Goal: Complete application form: Complete application form

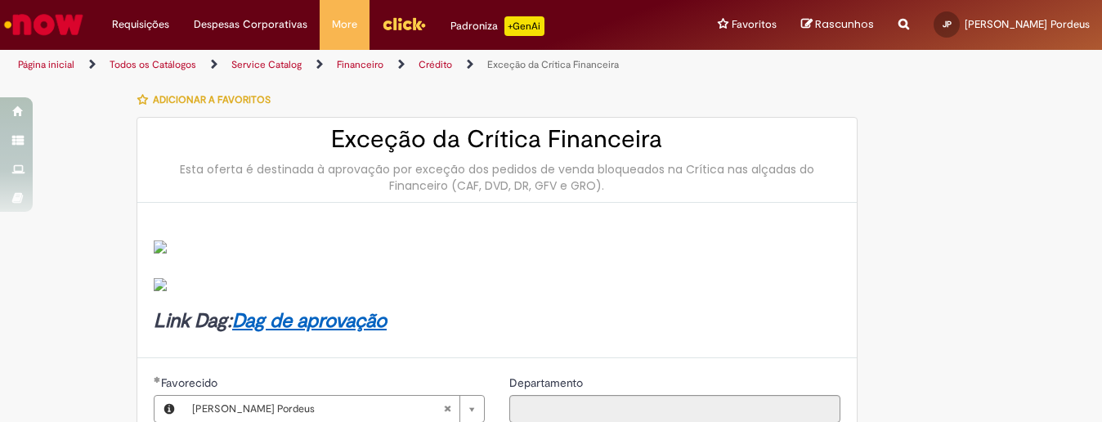
select select "**********"
select select "**"
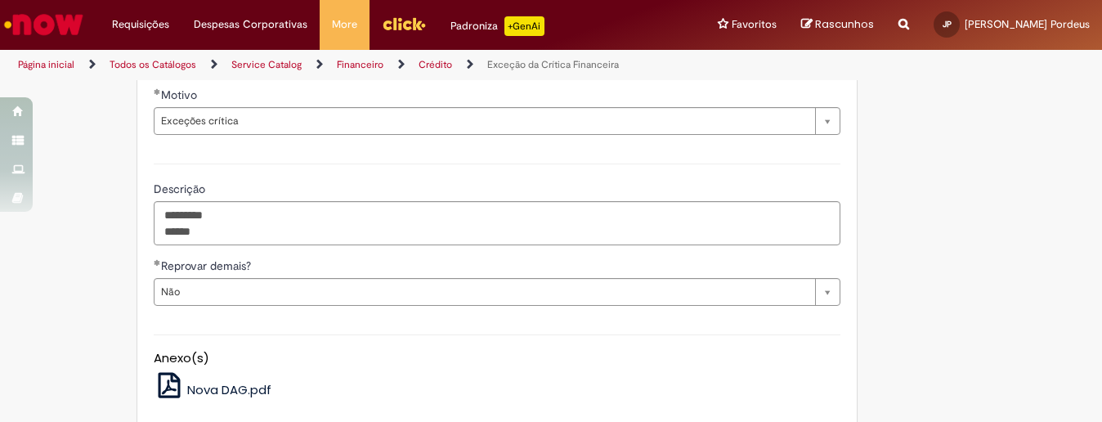
scroll to position [770, 0]
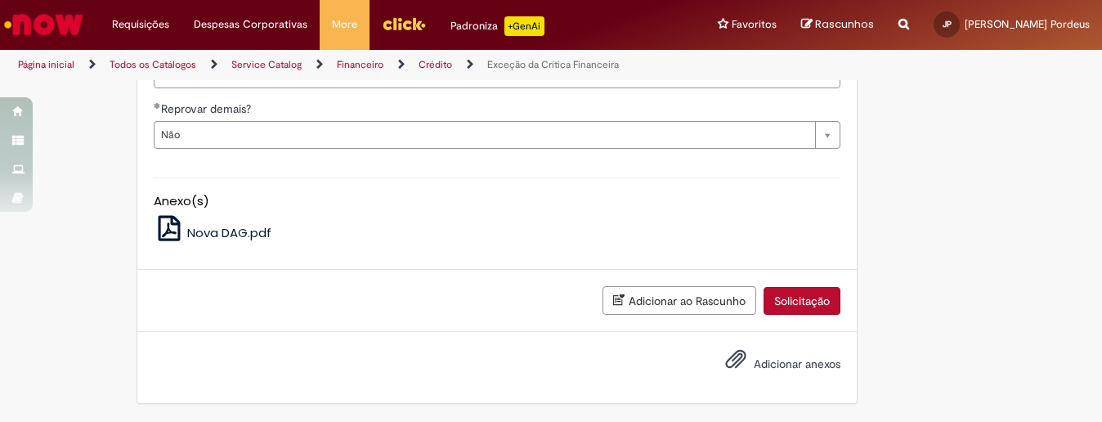
click at [195, 234] on span "Nova DAG.pdf" at bounding box center [229, 232] width 84 height 17
click at [181, 200] on h5 "Anexo(s)" at bounding box center [497, 202] width 687 height 14
click at [464, 222] on div "Nova DAG.pdf" at bounding box center [497, 228] width 687 height 25
click at [205, 234] on span "Nova DAG.pdf" at bounding box center [229, 232] width 84 height 17
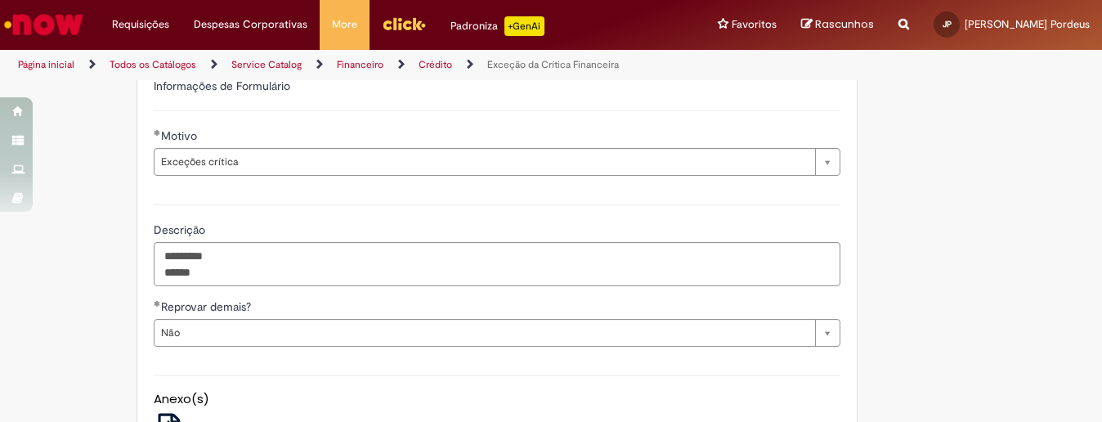
scroll to position [654, 0]
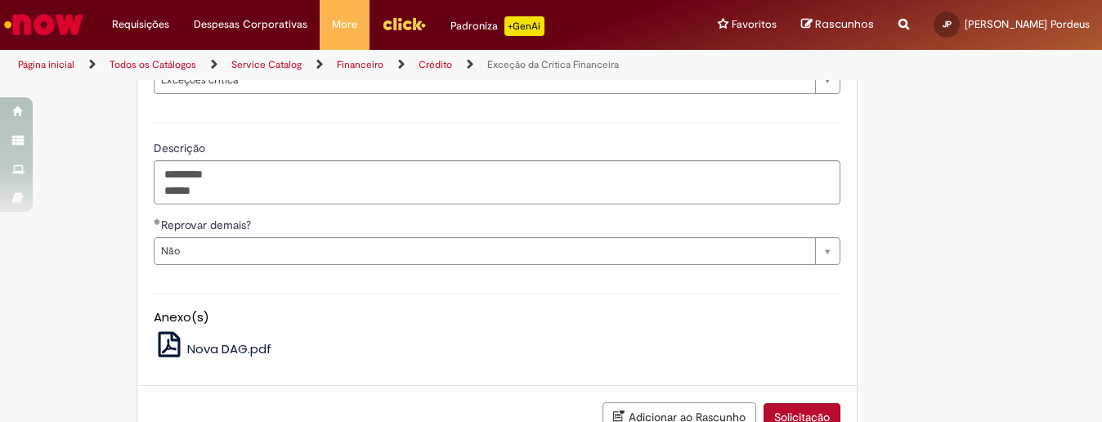
click at [211, 320] on h5 "Anexo(s)" at bounding box center [497, 318] width 687 height 14
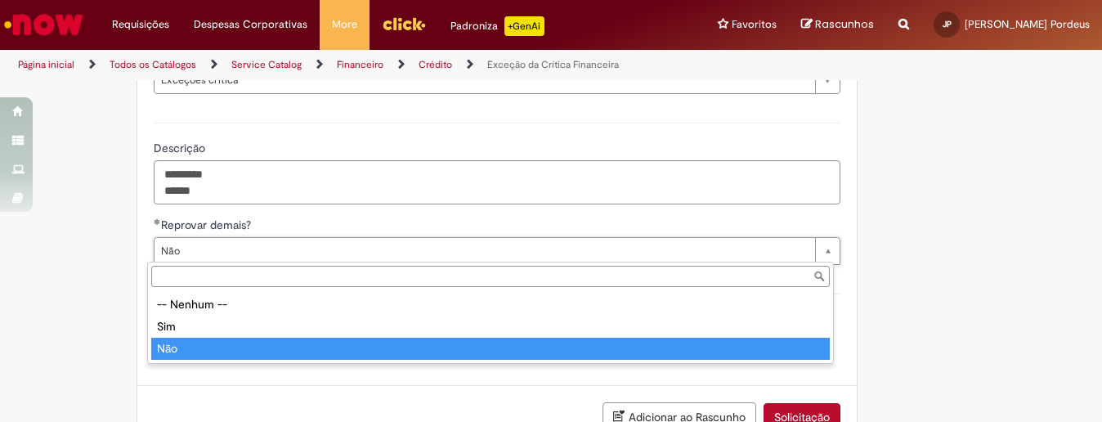
type input "***"
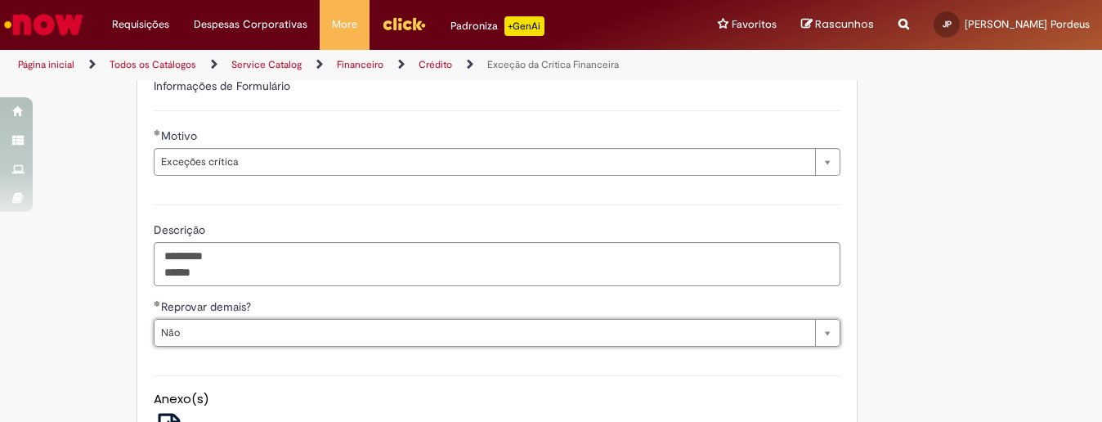
scroll to position [0, 0]
click at [275, 196] on div "Descrição ********* ******" at bounding box center [496, 243] width 711 height 110
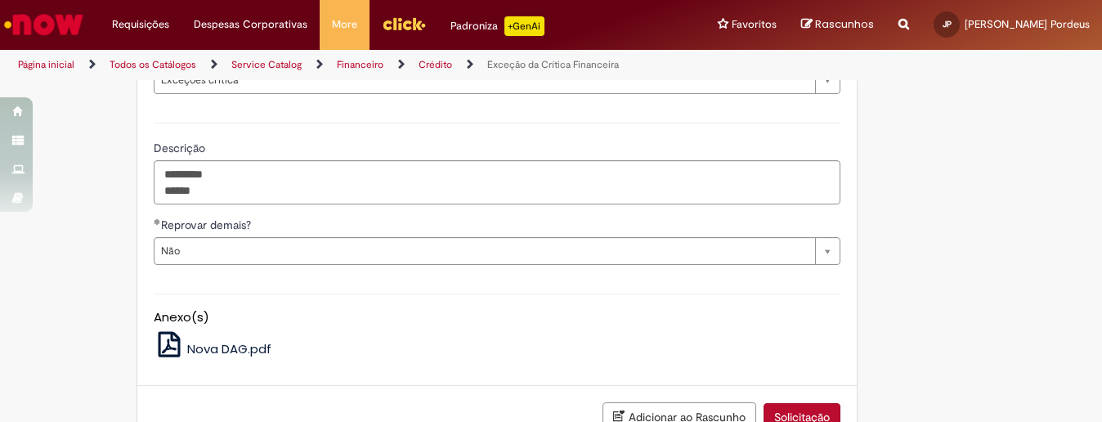
scroll to position [736, 0]
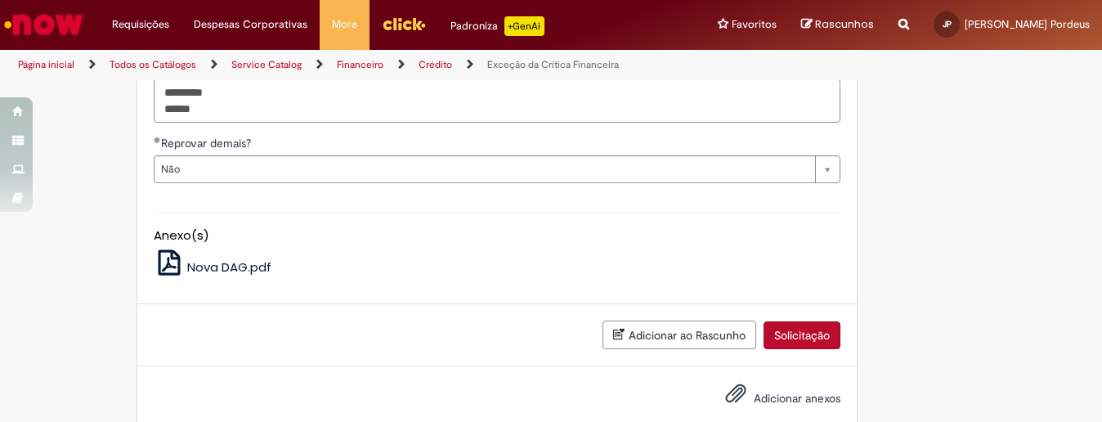
click at [767, 400] on span "Adicionar anexos" at bounding box center [797, 399] width 87 height 15
click at [0, 0] on input "Adicionar anexos" at bounding box center [0, 0] width 0 height 0
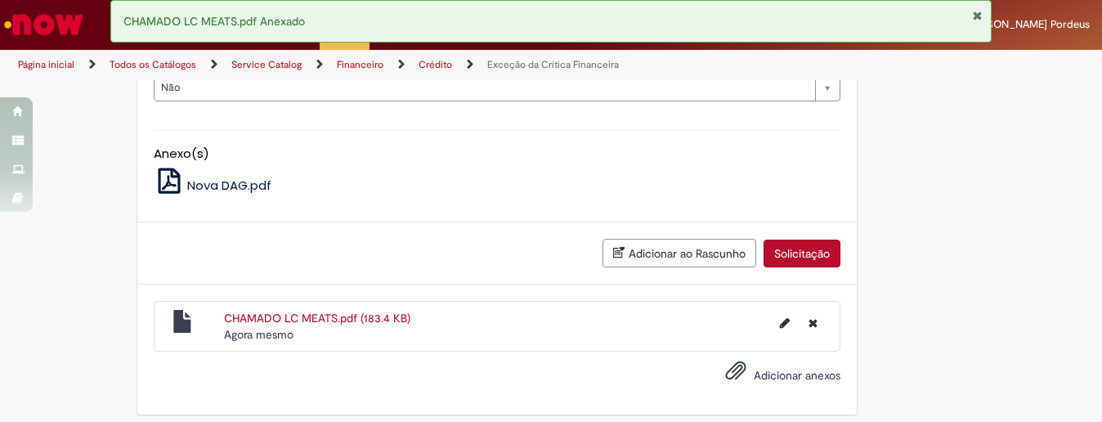
scroll to position [829, 0]
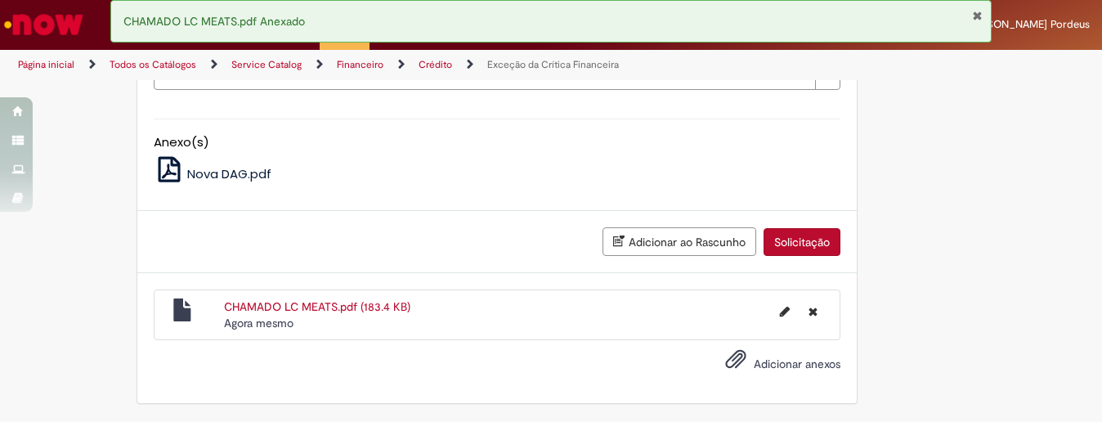
click at [786, 237] on button "Solicitação" at bounding box center [801, 242] width 77 height 28
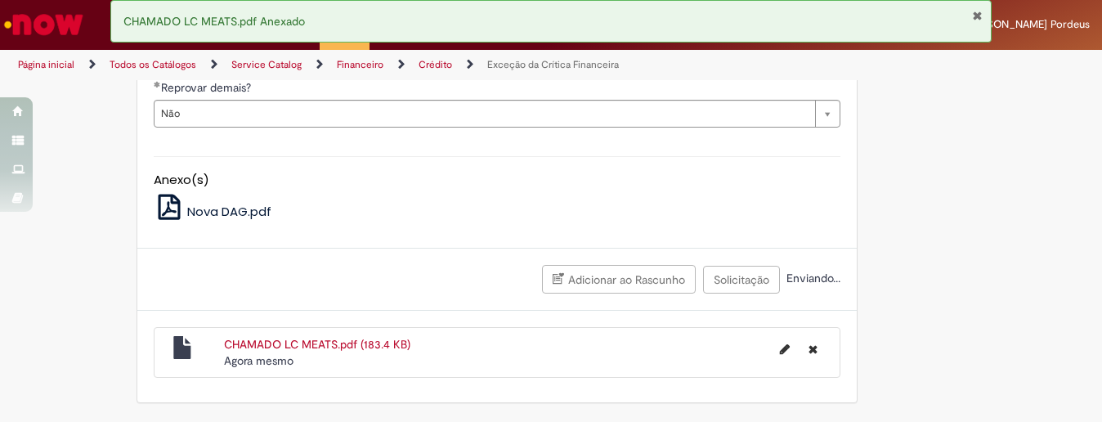
scroll to position [790, 0]
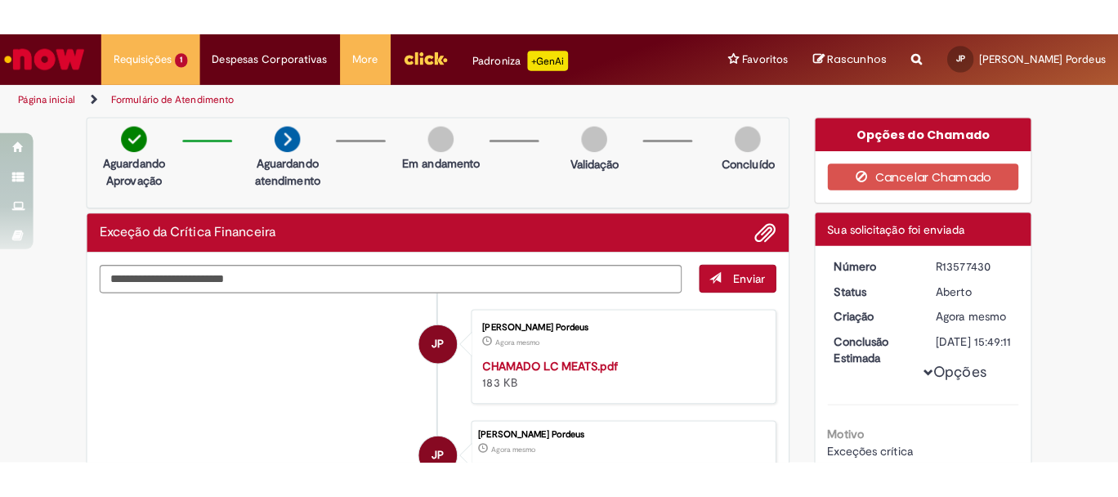
scroll to position [82, 0]
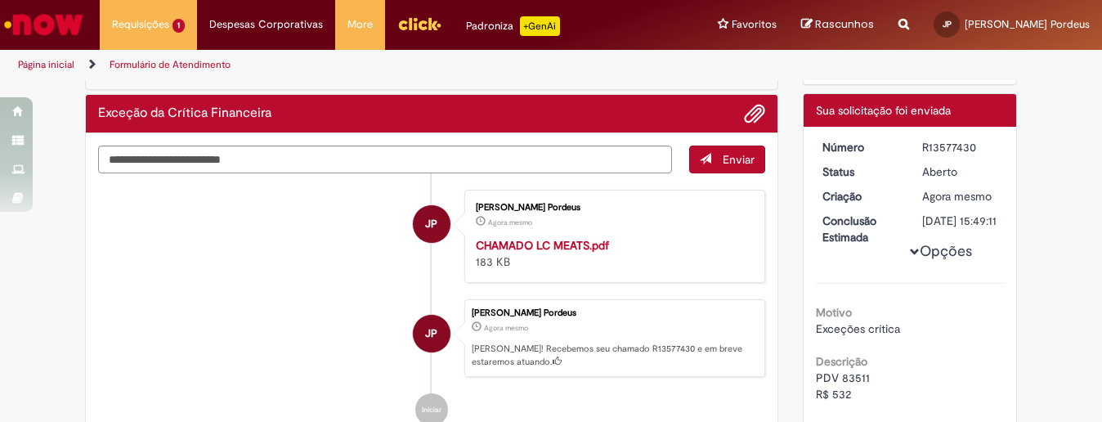
click at [587, 351] on p "[PERSON_NAME]! Recebemos seu chamado R13577430 e em breve estaremos atuando." at bounding box center [614, 354] width 284 height 25
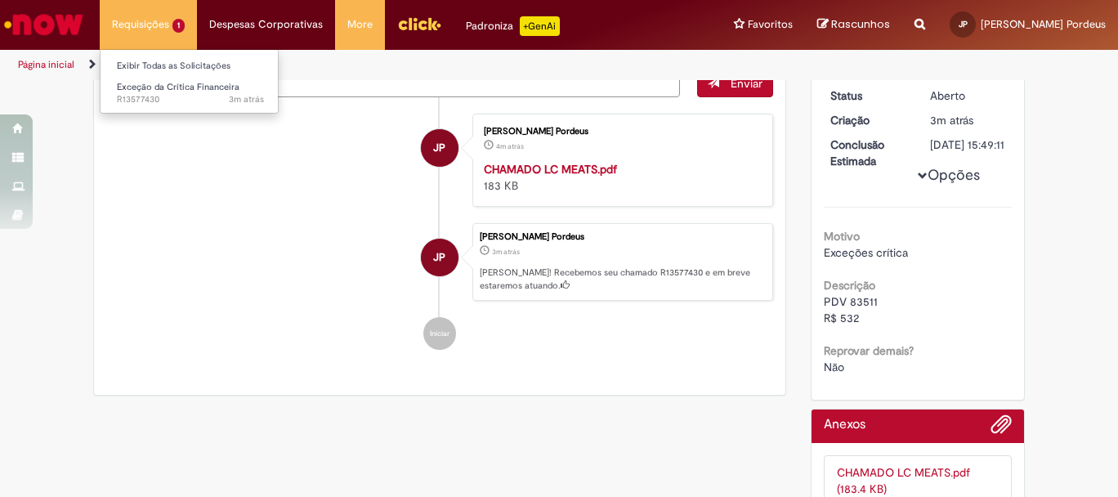
scroll to position [0, 0]
